Goal: Transaction & Acquisition: Purchase product/service

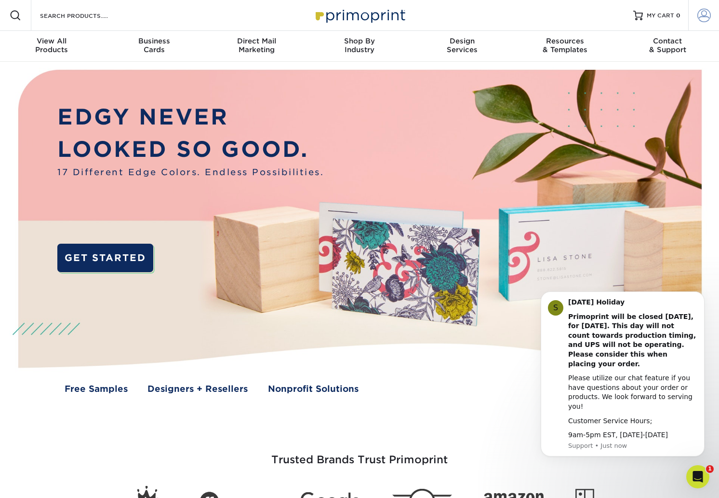
click at [706, 16] on span at bounding box center [705, 16] width 14 height 14
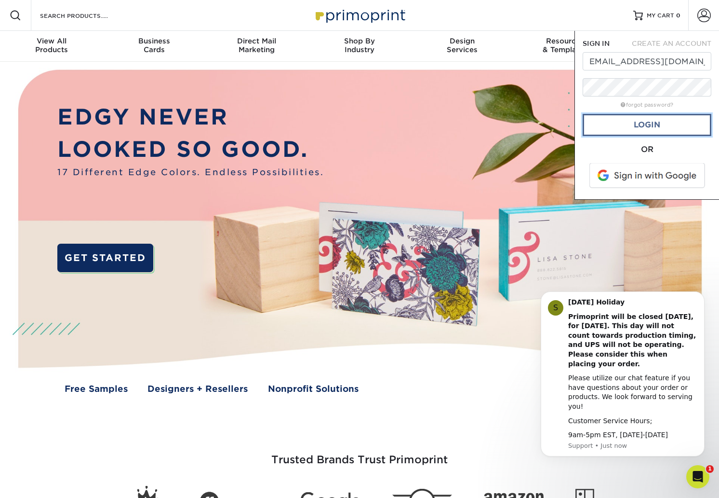
click at [666, 123] on link "Login" at bounding box center [647, 125] width 129 height 22
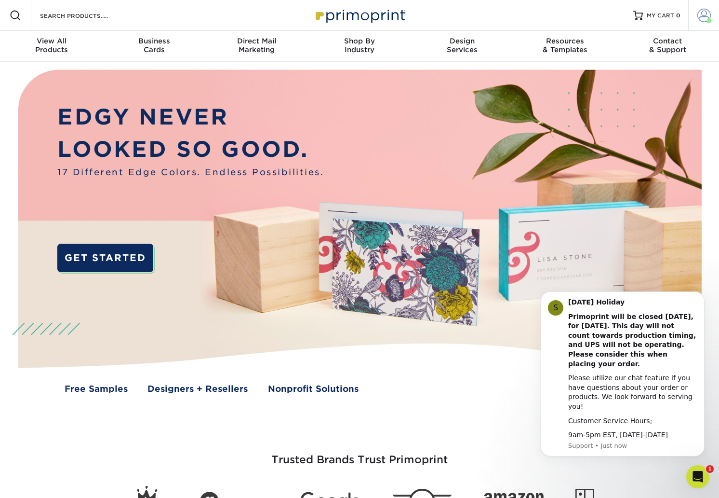
click at [706, 12] on span at bounding box center [705, 16] width 14 height 14
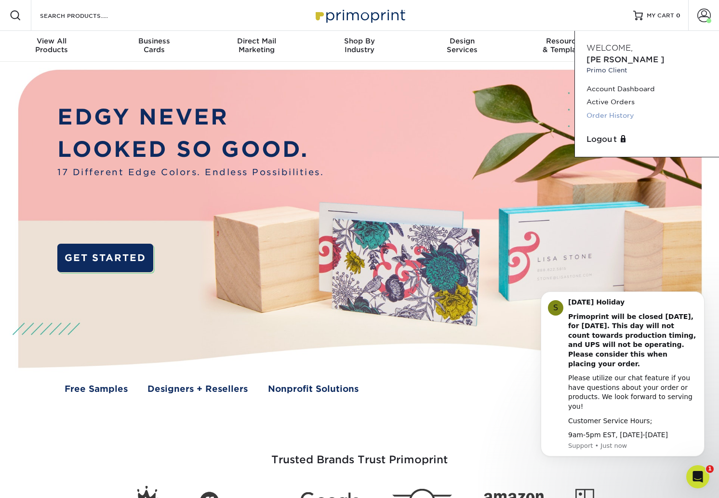
click at [625, 109] on link "Order History" at bounding box center [647, 115] width 121 height 13
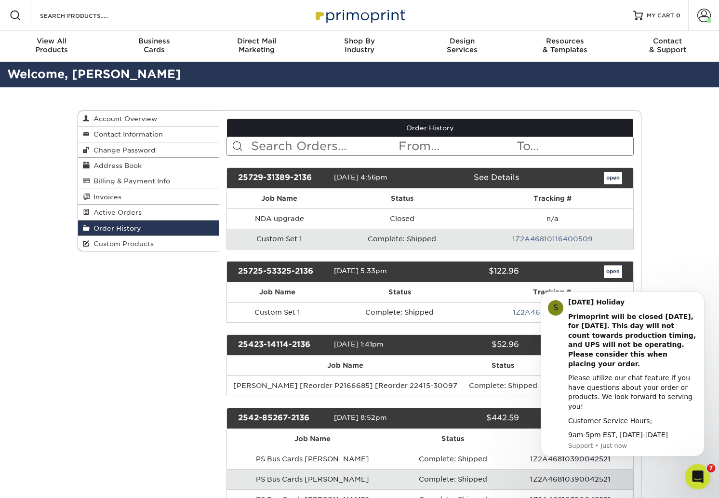
click at [697, 478] on icon "Open Intercom Messenger" at bounding box center [697, 475] width 16 height 16
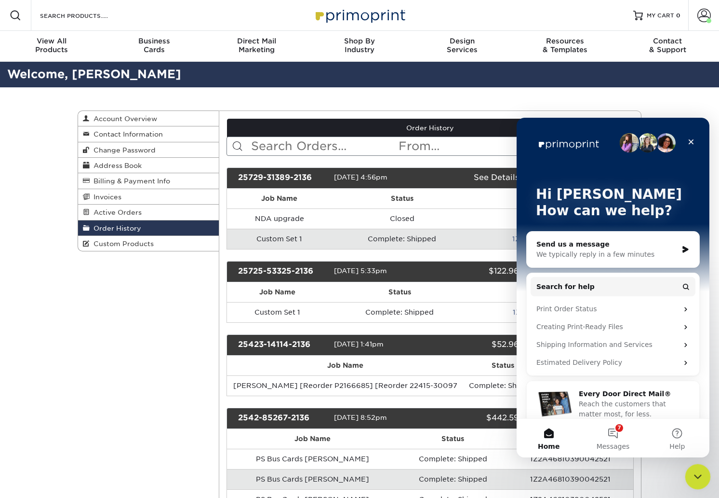
click at [698, 477] on icon "Close Intercom Messenger" at bounding box center [697, 475] width 12 height 12
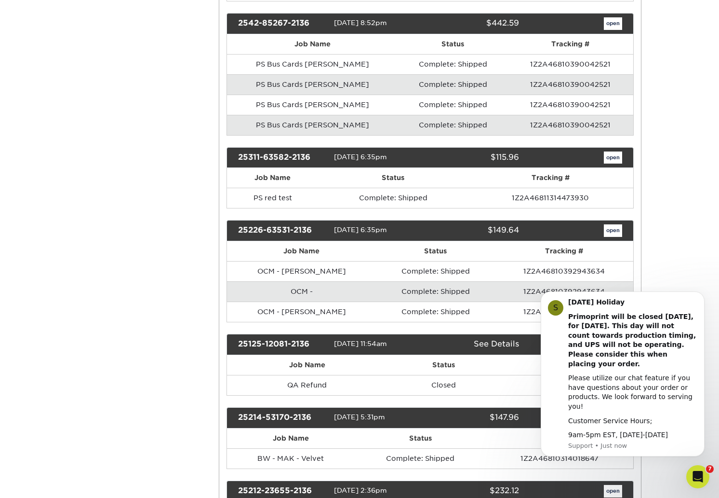
scroll to position [395, 0]
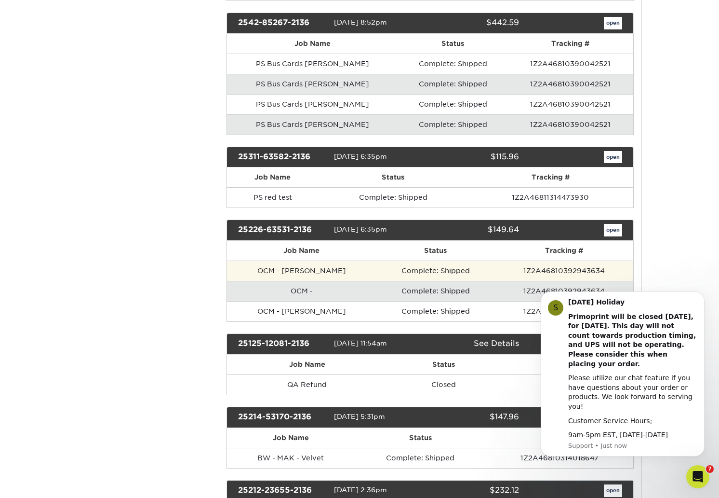
click at [297, 274] on td "OCM - Jesse M" at bounding box center [301, 270] width 149 height 20
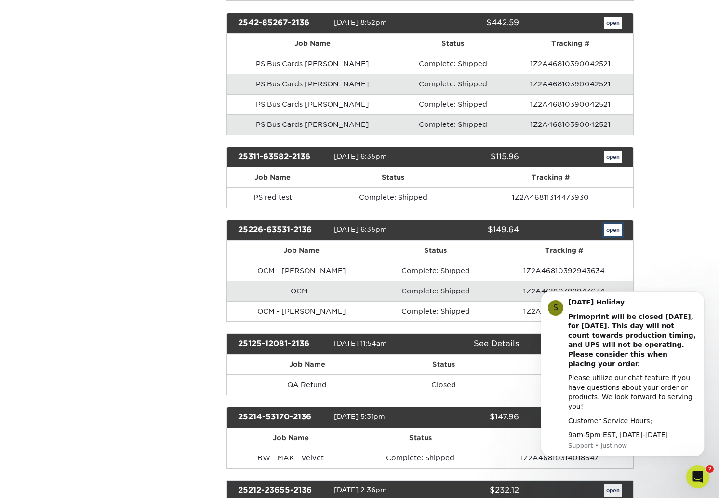
click at [613, 232] on link "open" at bounding box center [613, 230] width 18 height 13
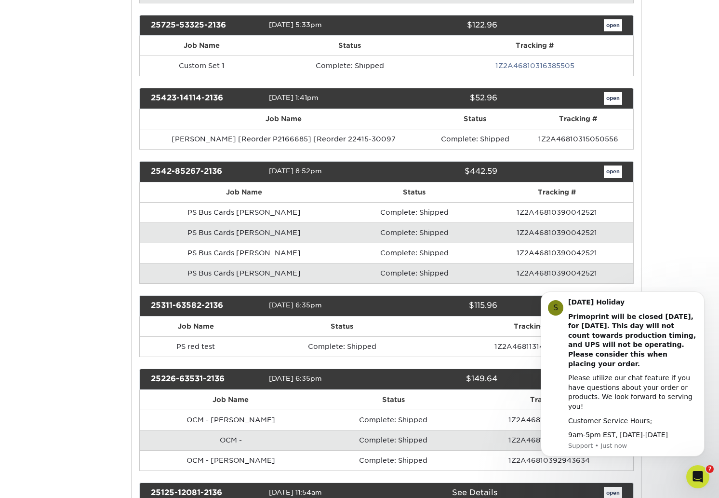
scroll to position [0, 0]
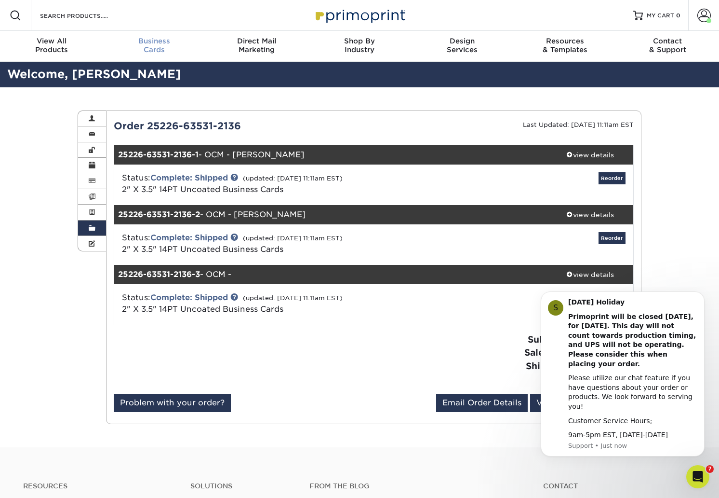
click at [153, 44] on span "Business" at bounding box center [154, 41] width 103 height 9
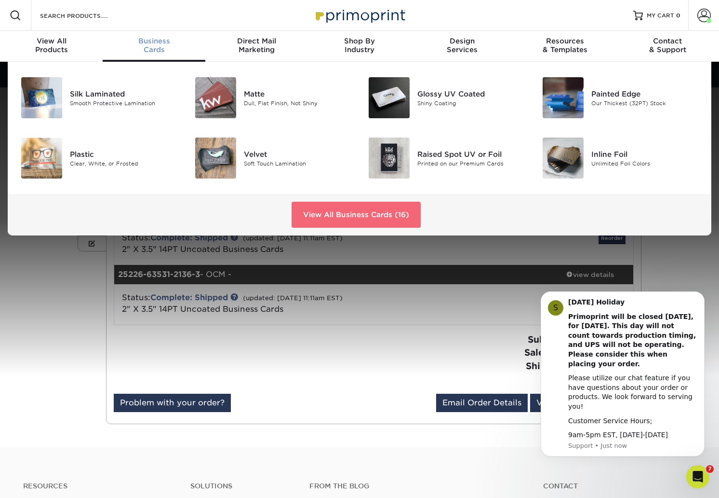
click at [359, 217] on link "View All Business Cards (16)" at bounding box center [356, 215] width 129 height 26
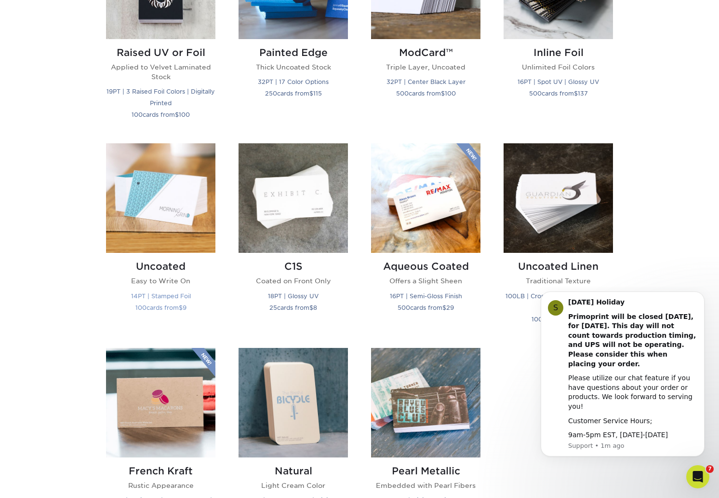
scroll to position [755, 0]
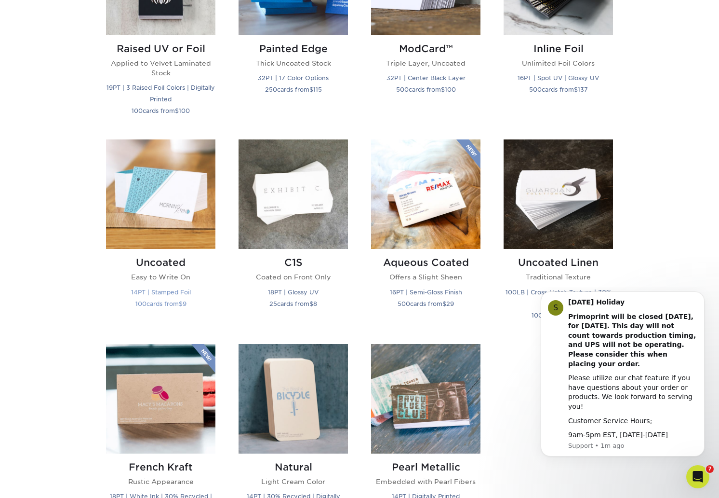
click at [168, 207] on img at bounding box center [160, 193] width 109 height 109
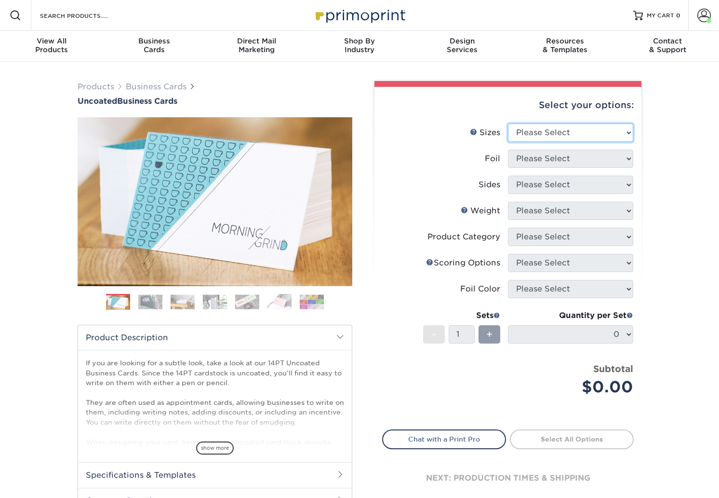
click at [538, 135] on select "Please Select 1.5" x 3.5" - Mini 1.75" x 3.5" - Mini 2" x 3.5" - Standard 2" x …" at bounding box center [570, 132] width 125 height 18
select select "2.00x3.50"
click at [508, 123] on select "Please Select 1.5" x 3.5" - Mini 1.75" x 3.5" - Mini 2" x 3.5" - Standard 2" x …" at bounding box center [570, 132] width 125 height 18
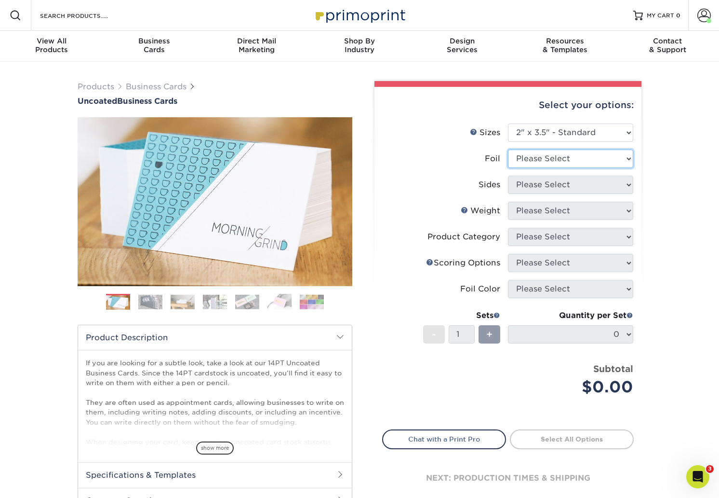
click at [575, 161] on select "Please Select Yes No" at bounding box center [570, 158] width 125 height 18
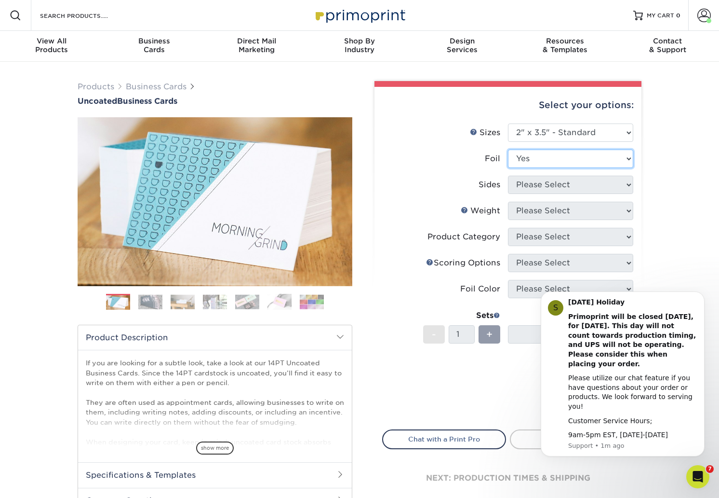
click at [508, 149] on select "Please Select Yes No" at bounding box center [570, 158] width 125 height 18
click at [577, 162] on select "Please Select Yes No" at bounding box center [570, 158] width 125 height 18
select select "0"
click at [508, 149] on select "Please Select Yes No" at bounding box center [570, 158] width 125 height 18
click at [574, 185] on select "Please Select Print Both Sides - Foil Back Only Print Both Sides - Foil Both Si…" at bounding box center [570, 185] width 125 height 18
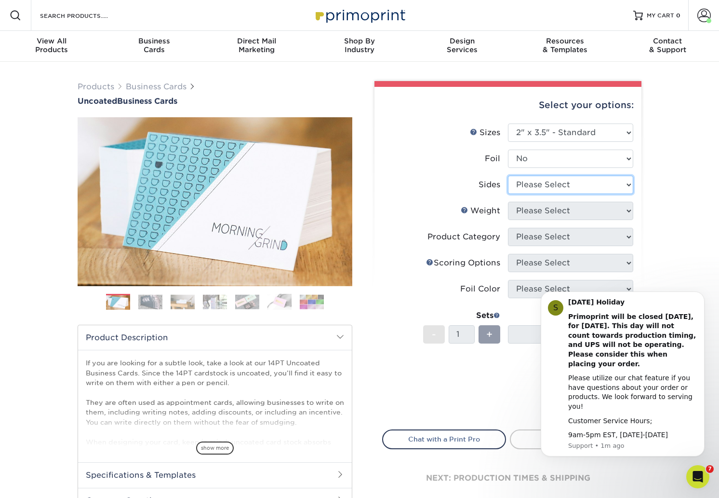
select select "13abbda7-1d64-4f25-8bb2-c179b224825d"
click at [508, 176] on select "Please Select Print Both Sides Print Front Only" at bounding box center [570, 185] width 125 height 18
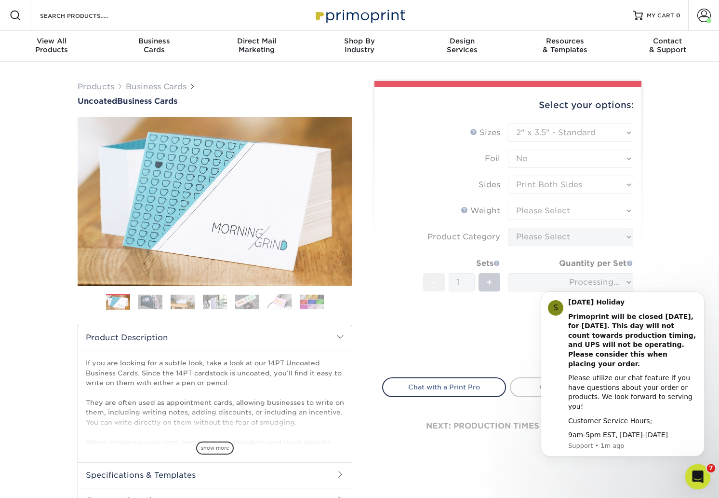
click at [697, 475] on icon "Open Intercom Messenger" at bounding box center [697, 475] width 16 height 16
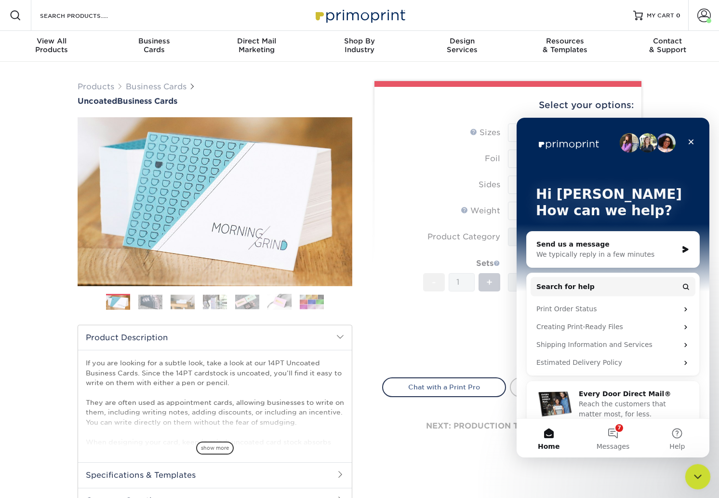
click at [699, 476] on icon "Close Intercom Messenger" at bounding box center [697, 475] width 12 height 12
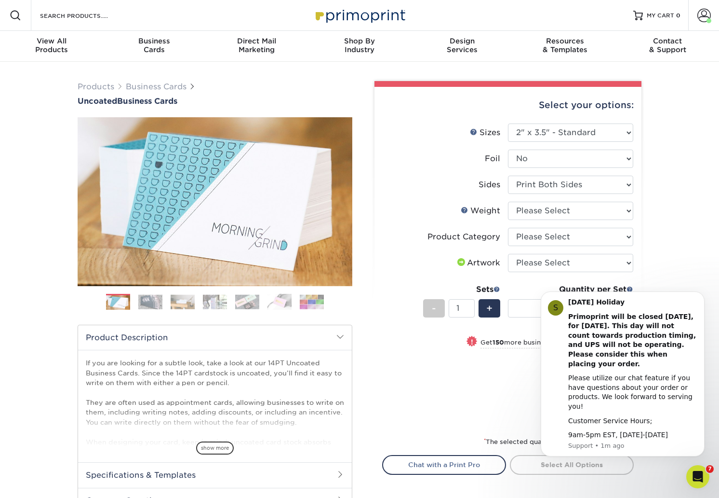
click at [561, 188] on select "Please Select Print Both Sides Print Front Only" at bounding box center [570, 185] width 125 height 18
click at [508, 176] on select "Please Select Print Both Sides Print Front Only" at bounding box center [570, 185] width 125 height 18
click at [569, 213] on select "Please Select 14PT Uncoated" at bounding box center [570, 211] width 125 height 18
select select "14PT Uncoated"
click at [508, 202] on select "Please Select 14PT Uncoated" at bounding box center [570, 211] width 125 height 18
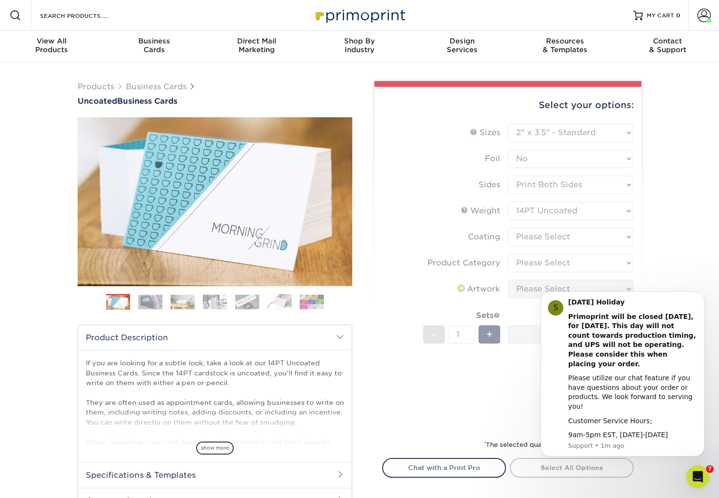
click at [572, 239] on form "Sizes Help Sizes Please Select 1.5" x 3.5" - Mini 1.75" x 3.5" - Mini 2" x 3.5"…" at bounding box center [508, 275] width 252 height 304
click at [700, 478] on icon "Open Intercom Messenger" at bounding box center [697, 475] width 16 height 16
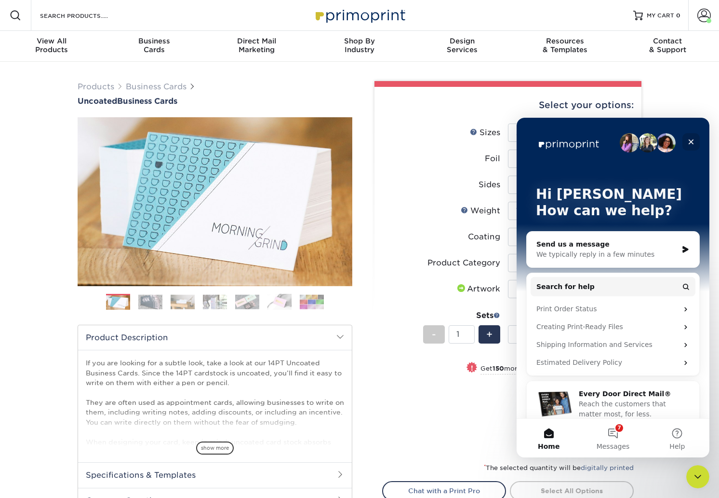
click at [691, 144] on icon "Close" at bounding box center [692, 142] width 8 height 8
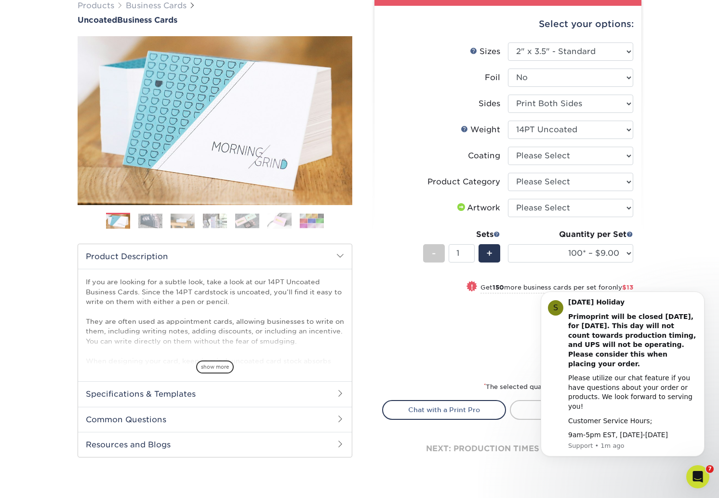
scroll to position [81, 0]
click at [555, 160] on select at bounding box center [570, 156] width 125 height 18
select select "3e7618de-abca-4bda-9f97-8b9129e913d8"
click at [508, 147] on select at bounding box center [570, 156] width 125 height 18
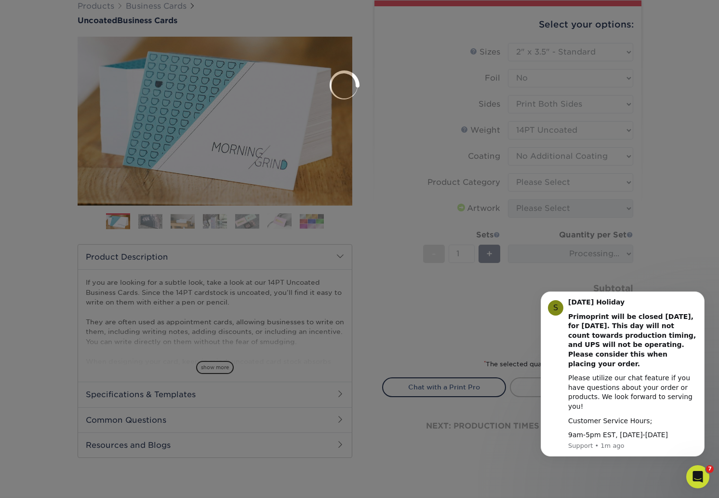
click at [553, 180] on div at bounding box center [359, 249] width 719 height 498
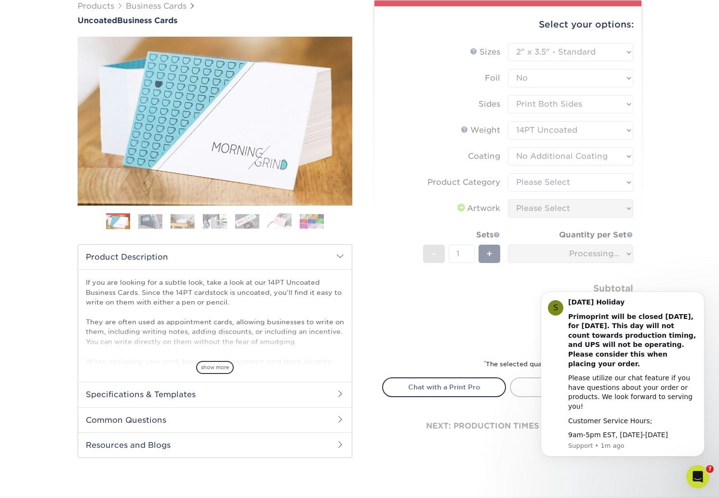
click at [554, 180] on form "Sizes Help Sizes Please Select 1.5" x 3.5" - Mini 1.75" x 3.5" - Mini 2" x 3.5"…" at bounding box center [508, 195] width 252 height 304
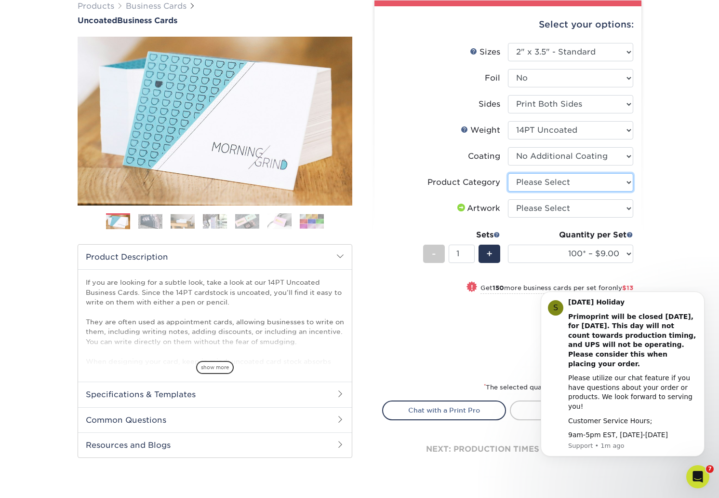
click at [554, 180] on select "Please Select Business Cards" at bounding box center [570, 182] width 125 height 18
select select "3b5148f1-0588-4f88-a218-97bcfdce65c1"
click at [508, 173] on select "Please Select Business Cards" at bounding box center [570, 182] width 125 height 18
click at [560, 209] on select "Please Select I will upload files I need a design - $100" at bounding box center [570, 208] width 125 height 18
select select "upload"
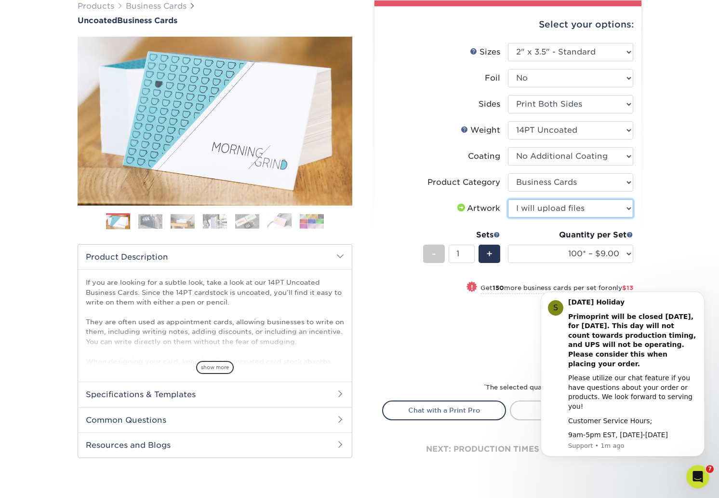
click at [508, 199] on select "Please Select I will upload files I need a design - $100" at bounding box center [570, 208] width 125 height 18
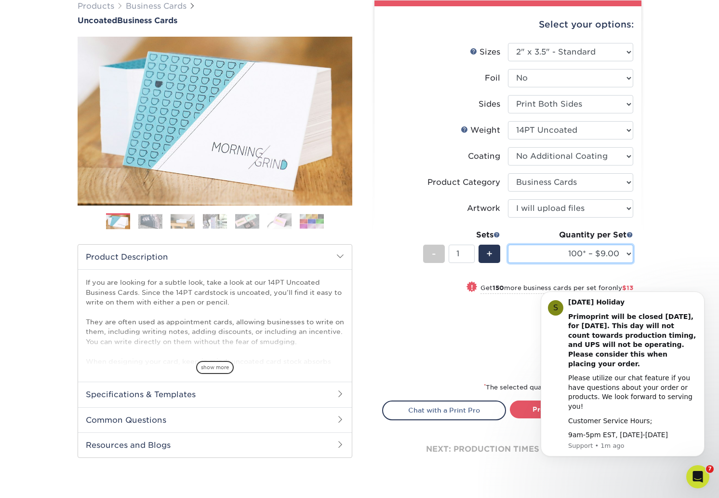
click at [561, 252] on select "100* – $9.00 250* – $22.00 500 – $44.00 1000 – $64.00 2500 – $111.00 5000 – $14…" at bounding box center [570, 253] width 125 height 18
select select "500 – $44.00"
click at [508, 244] on select "100* – $9.00 250* – $22.00 500 – $44.00 1000 – $64.00 2500 – $111.00 5000 – $14…" at bounding box center [570, 253] width 125 height 18
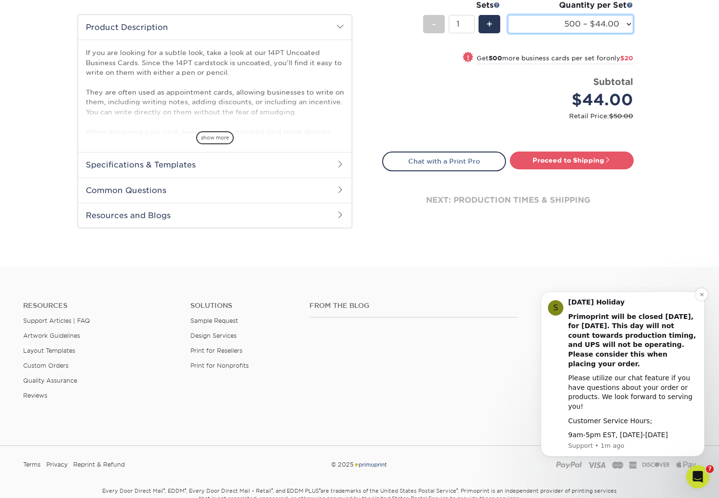
scroll to position [361, 0]
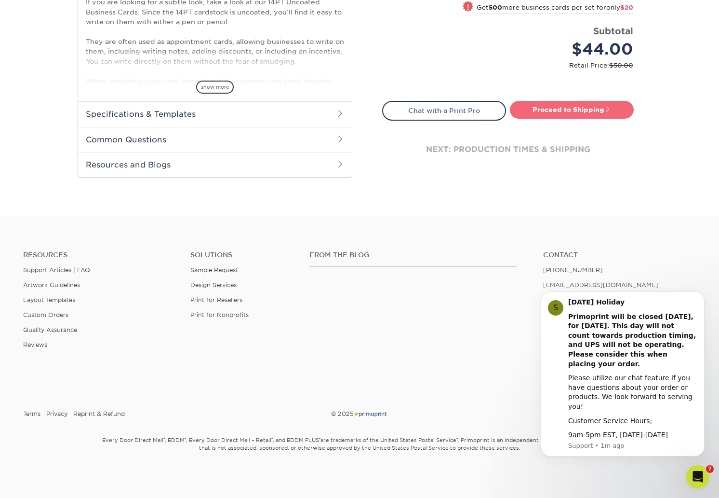
click at [570, 107] on link "Proceed to Shipping" at bounding box center [572, 109] width 124 height 17
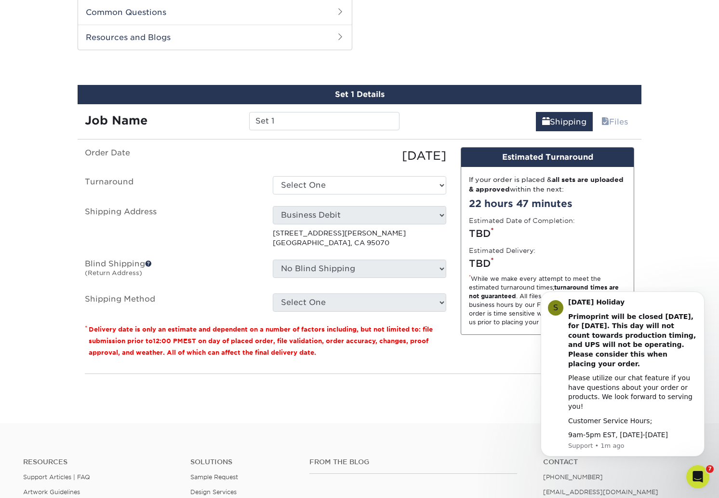
scroll to position [490, 0]
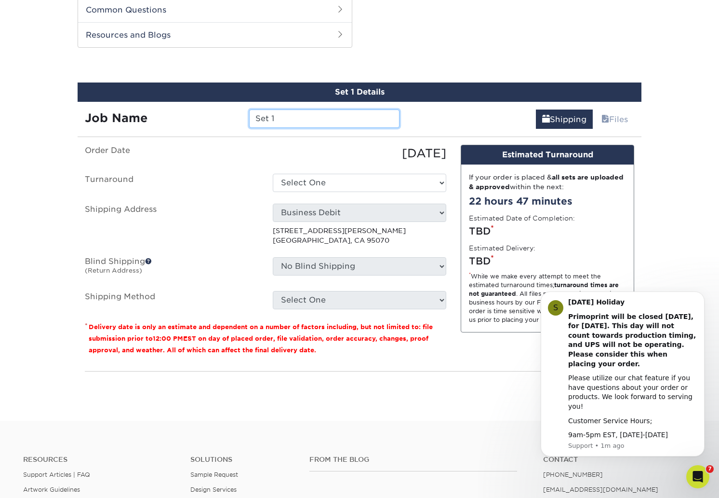
click at [297, 122] on input "Set 1" at bounding box center [324, 118] width 150 height 18
click at [291, 120] on input "OCM: Dave" at bounding box center [324, 118] width 150 height 18
paste input "Newton"
type input "OCM: Dave Newton"
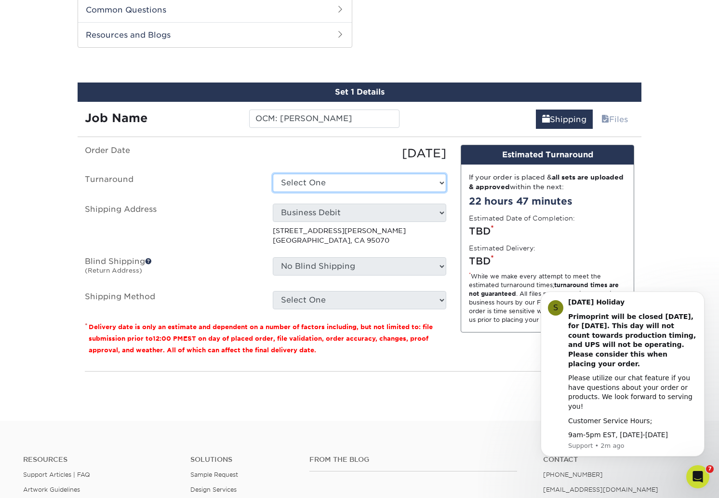
click at [332, 183] on select "Select One 2-4 Business Days 2 Day Next Business Day" at bounding box center [360, 183] width 174 height 18
select select "c171f5d3-93e3-481a-b0a0-31d6facb0abc"
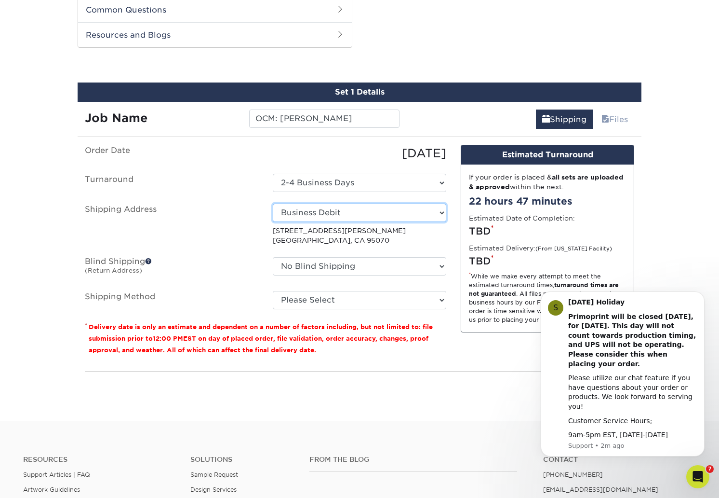
click at [369, 214] on select "Select One 405 Illinois Ave, Suite 2A, ACE Empower Academy Adam Stagnero Aegis …" at bounding box center [360, 212] width 174 height 18
select select "10106"
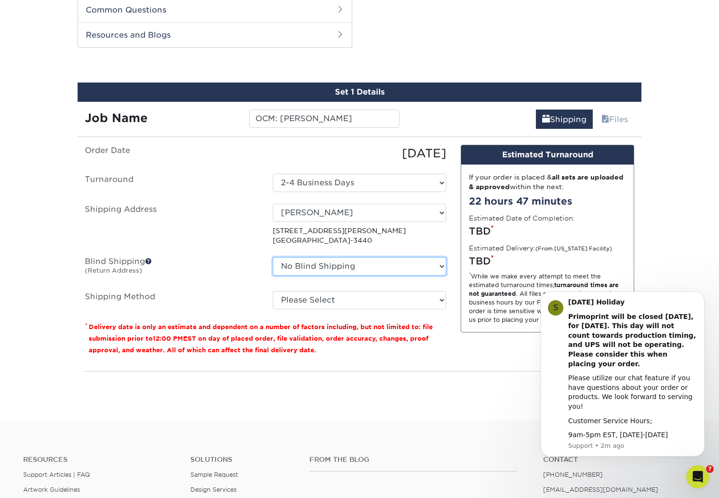
click at [353, 263] on select "No Blind Shipping 405 Illinois Ave, Suite 2A, ACE Empower Academy Adam Stagnero…" at bounding box center [360, 266] width 174 height 18
select select "10096"
click at [273, 257] on select "No Blind Shipping 405 Illinois Ave, Suite 2A, ACE Empower Academy Adam Stagnero…" at bounding box center [360, 266] width 174 height 18
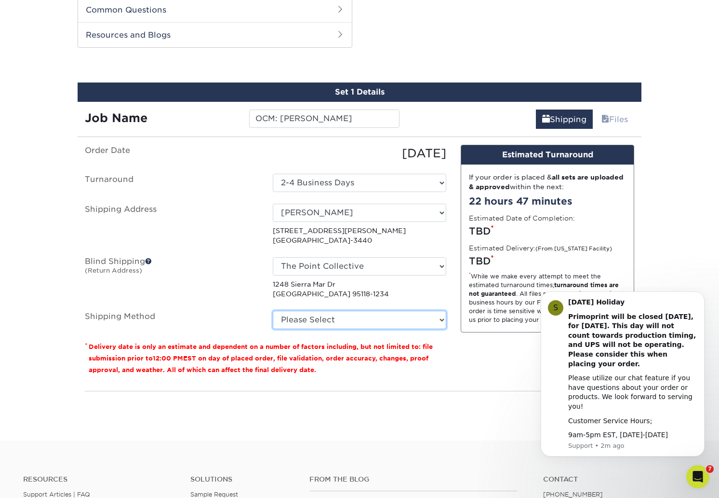
click at [319, 319] on select "Please Select Ground Shipping (+$8.96) 3 Day Shipping Service (+$15.34) 2 Day A…" at bounding box center [360, 320] width 174 height 18
select select "03"
click at [273, 311] on select "Please Select Ground Shipping (+$8.96) 3 Day Shipping Service (+$15.34) 2 Day A…" at bounding box center [360, 320] width 174 height 18
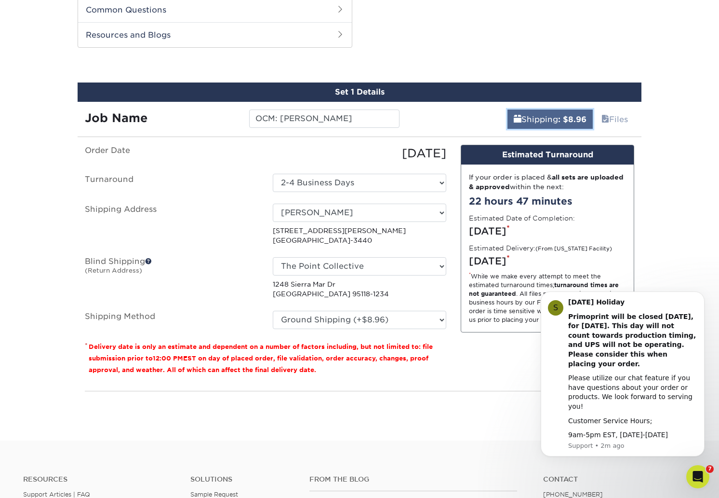
click at [571, 116] on b ": $8.96" at bounding box center [572, 119] width 28 height 9
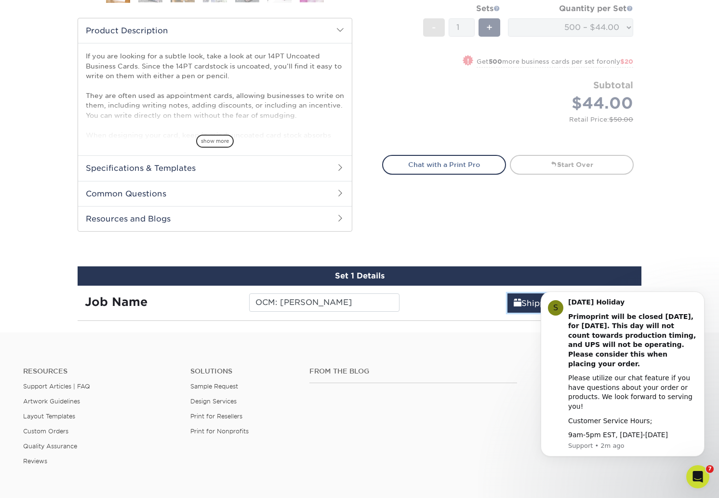
scroll to position [423, 0]
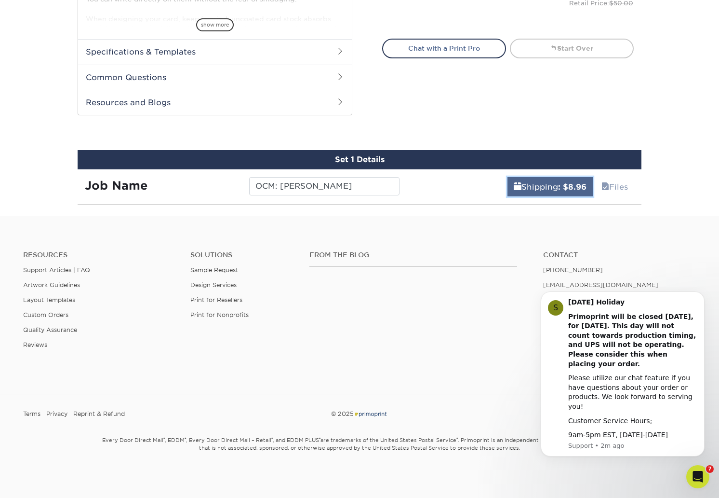
click at [550, 187] on link "Shipping : $8.96" at bounding box center [550, 186] width 85 height 19
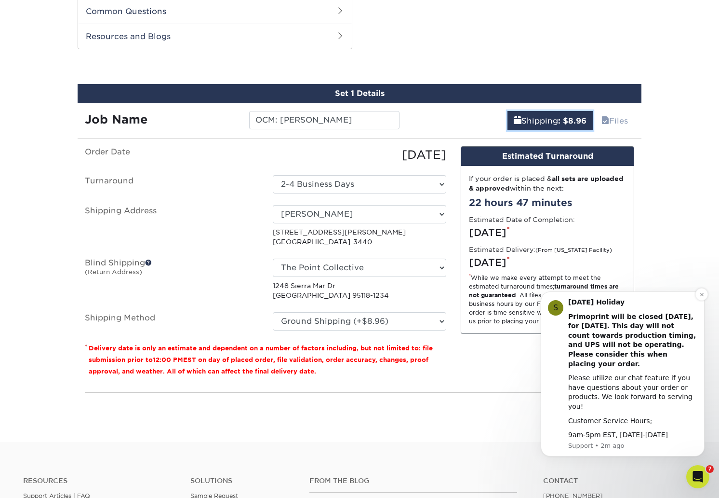
scroll to position [614, 0]
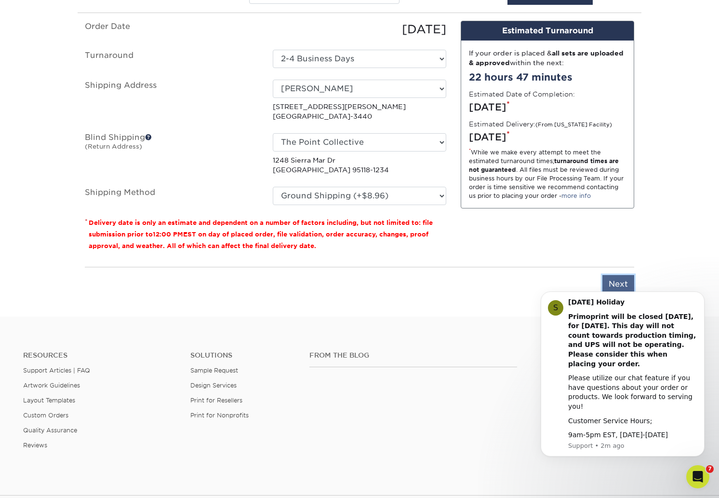
click at [624, 283] on input "Next" at bounding box center [619, 284] width 32 height 18
